Goal: Information Seeking & Learning: Learn about a topic

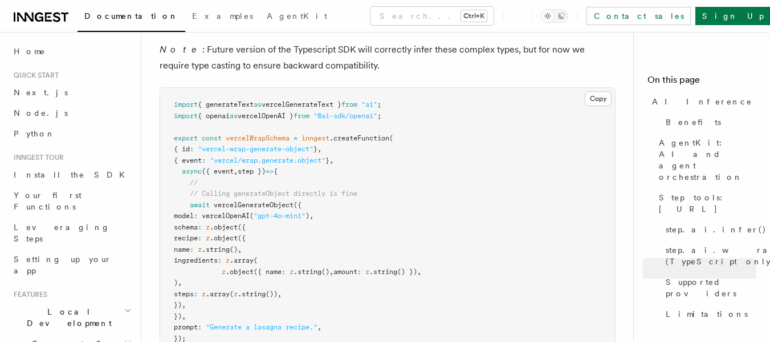
scroll to position [114, 0]
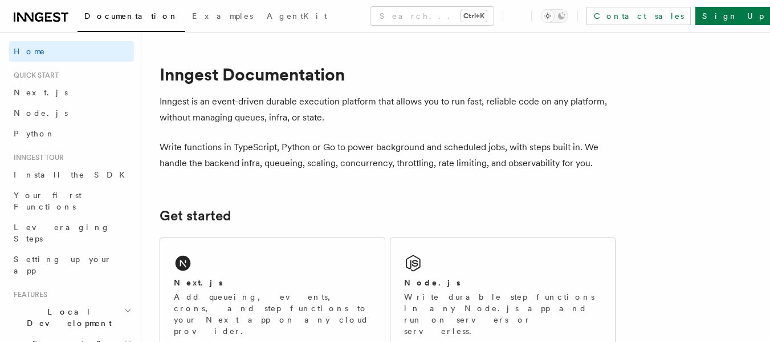
scroll to position [114, 0]
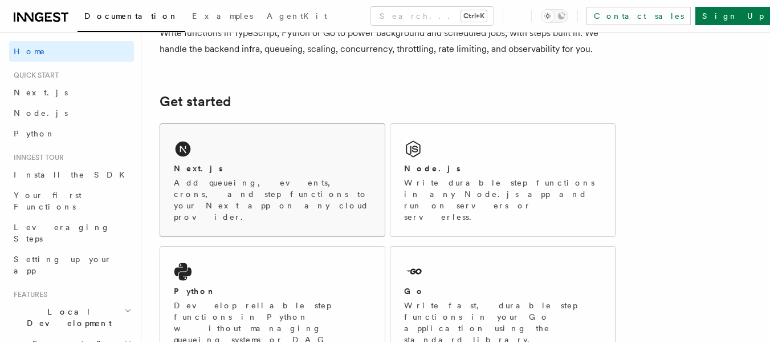
click at [220, 151] on div "Next.js Add queueing, events, crons, and step functions to your Next app on any…" at bounding box center [272, 180] width 225 height 112
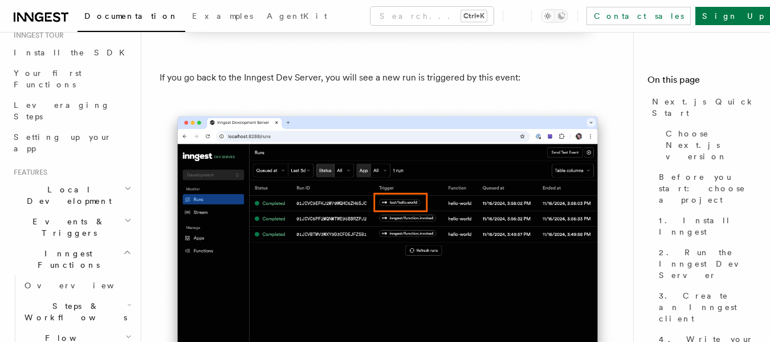
scroll to position [171, 0]
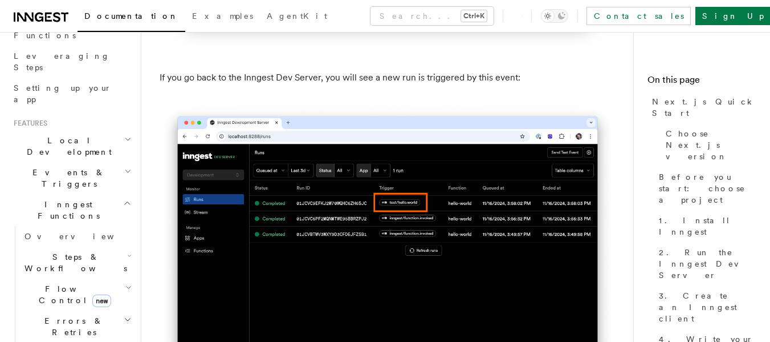
click at [51, 251] on span "Steps & Workflows" at bounding box center [73, 262] width 107 height 23
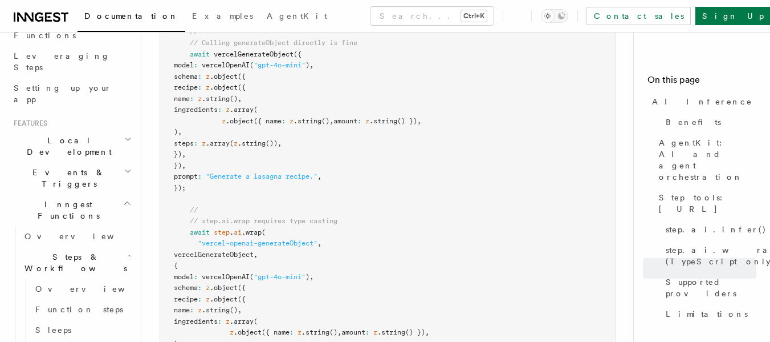
scroll to position [3436, 0]
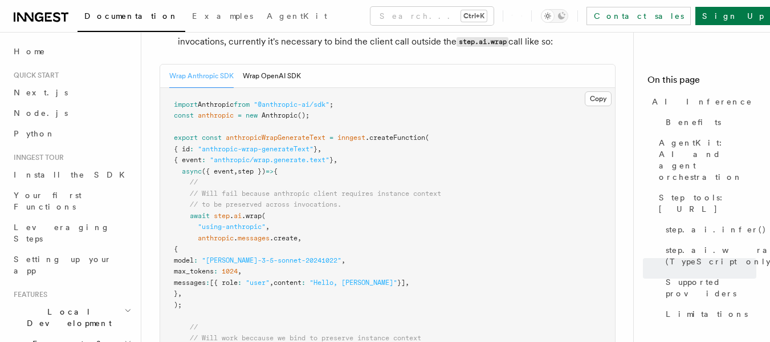
scroll to position [2325, 0]
